Goal: Find specific page/section: Find specific page/section

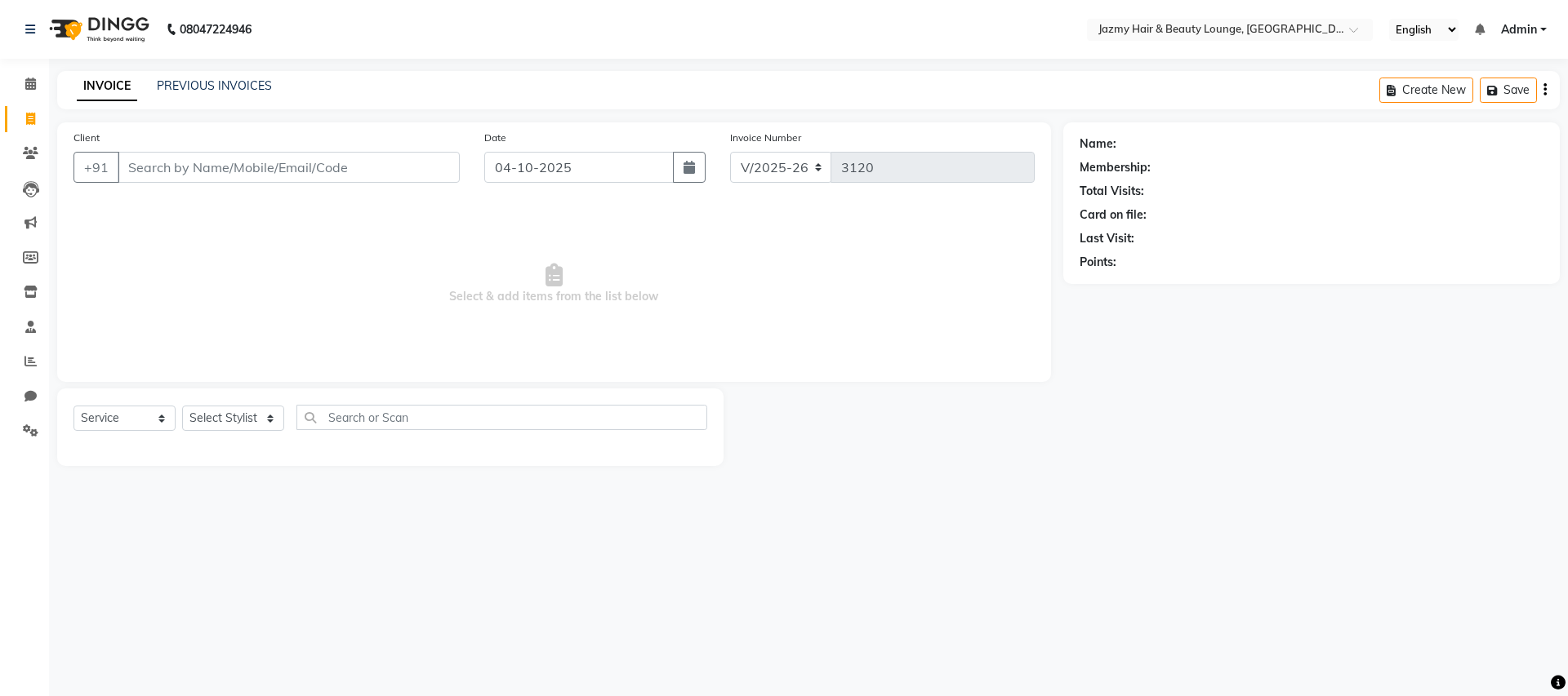
select select "759"
select select "service"
click at [229, 87] on link "PREVIOUS INVOICES" at bounding box center [214, 86] width 115 height 15
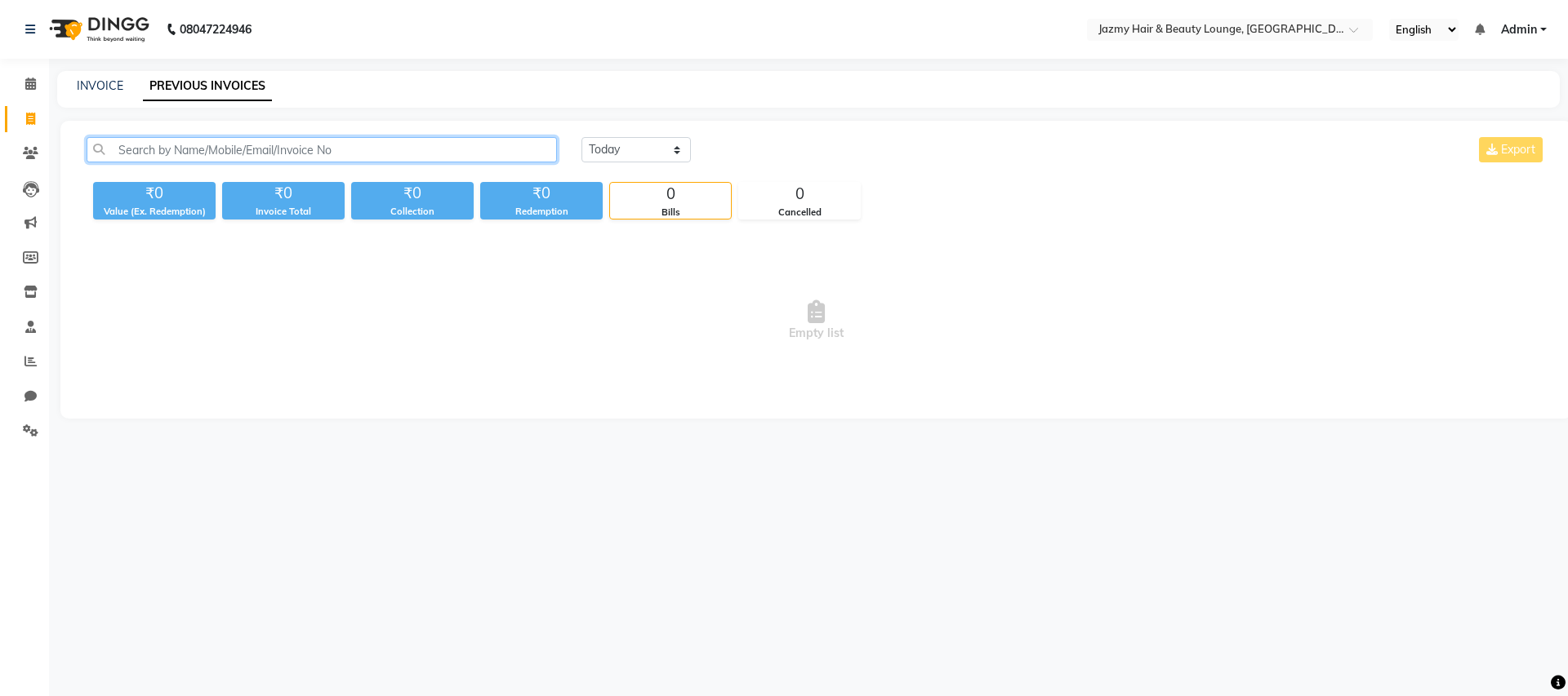
click at [168, 152] on input "text" at bounding box center [322, 149] width 470 height 25
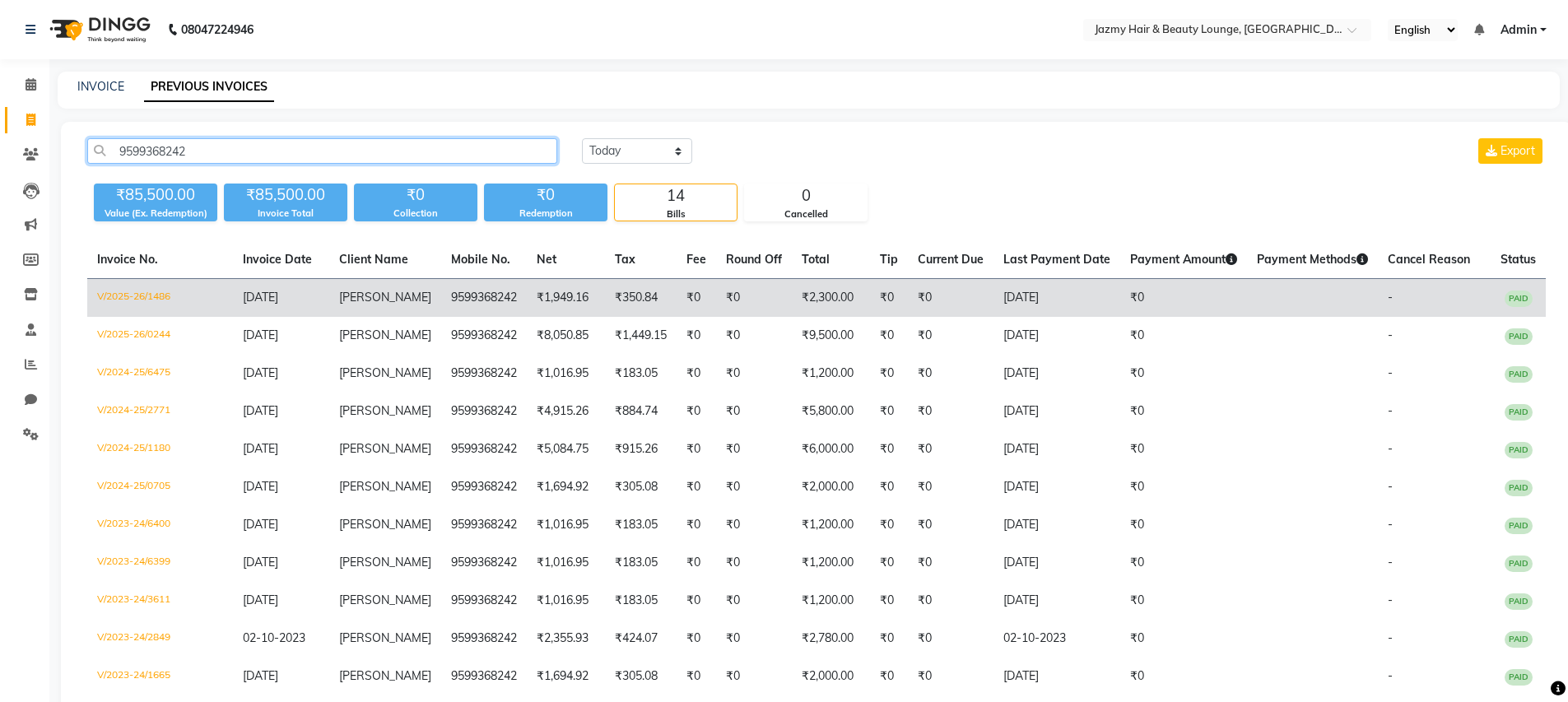
type input "9599368242"
click at [625, 298] on td "₹350.84" at bounding box center [641, 298] width 71 height 39
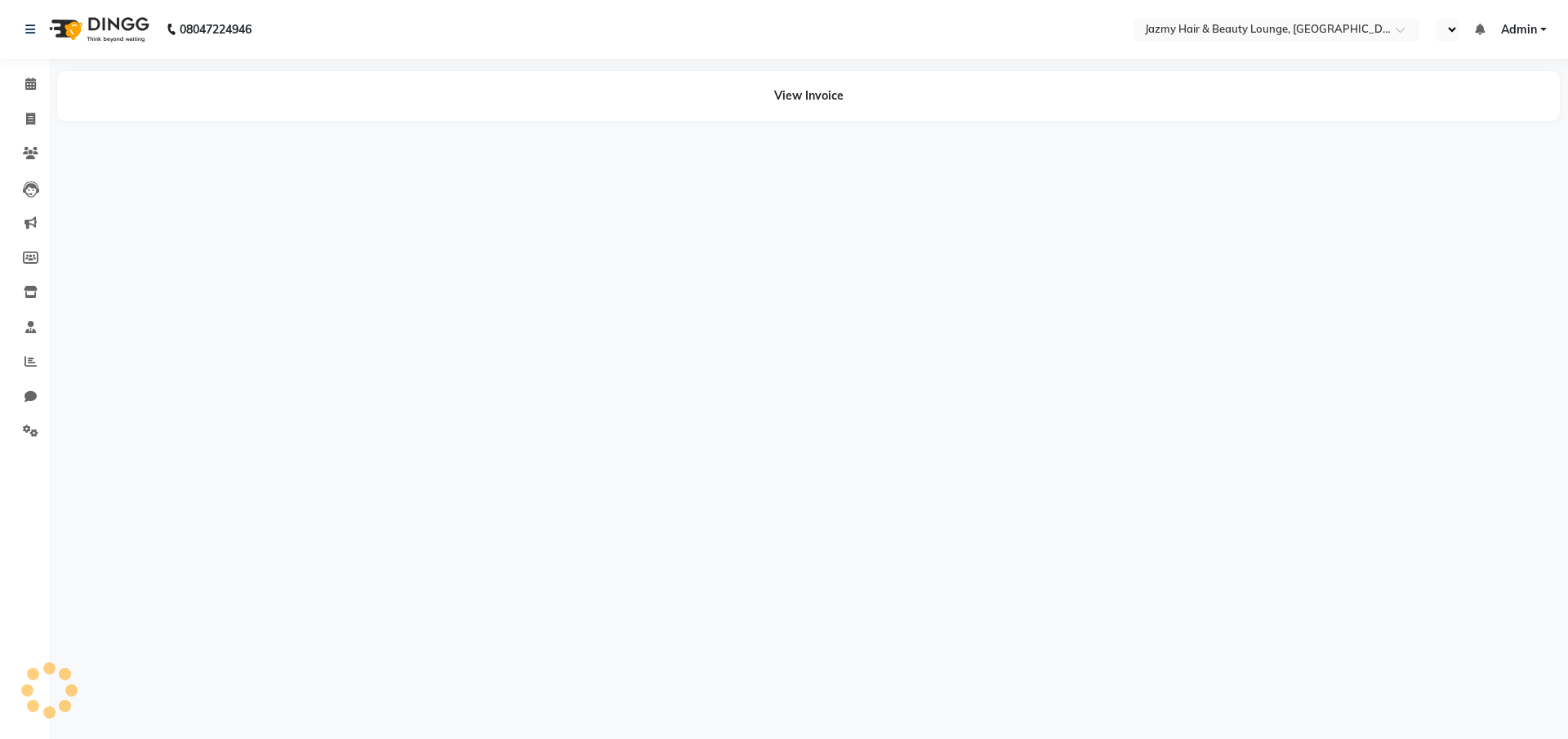
select select "en"
